Goal: Task Accomplishment & Management: Use online tool/utility

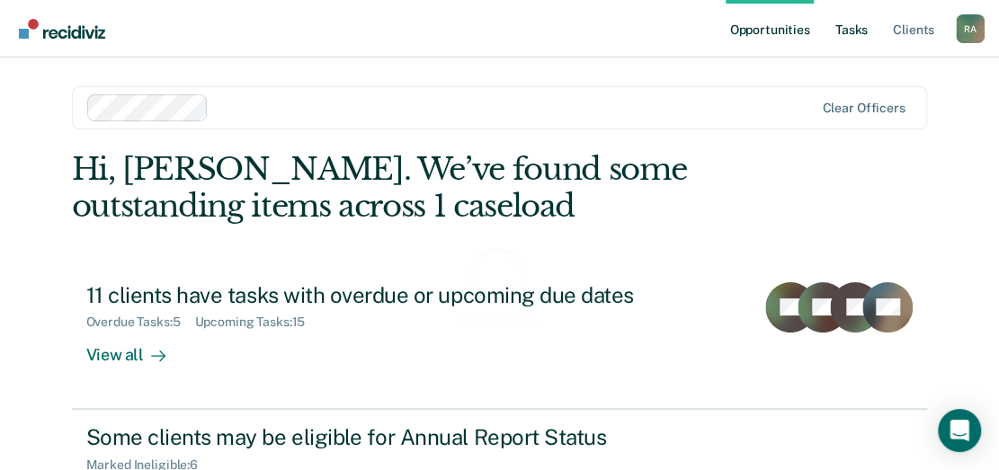
click at [858, 37] on link "Tasks" at bounding box center [851, 29] width 40 height 58
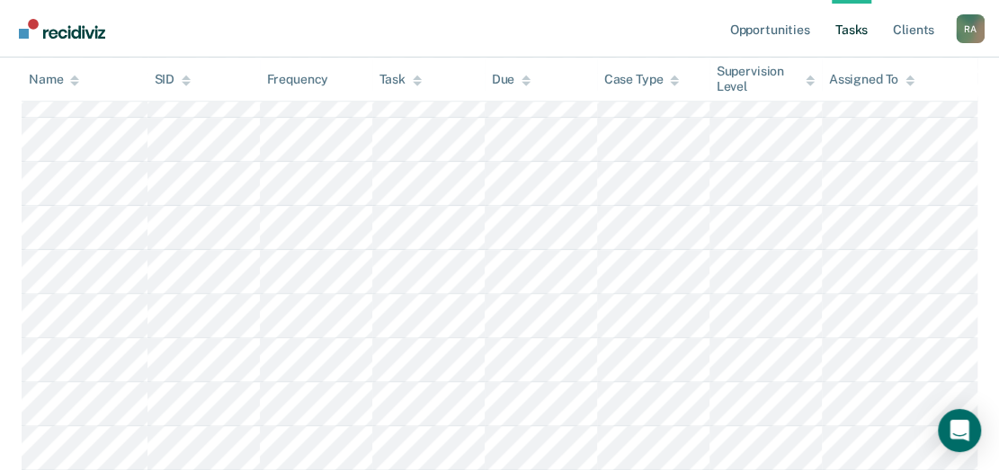
scroll to position [777, 0]
click at [403, 90] on th "Task" at bounding box center [428, 80] width 112 height 44
click at [401, 80] on div "Task" at bounding box center [400, 79] width 42 height 15
